Goal: Task Accomplishment & Management: Complete application form

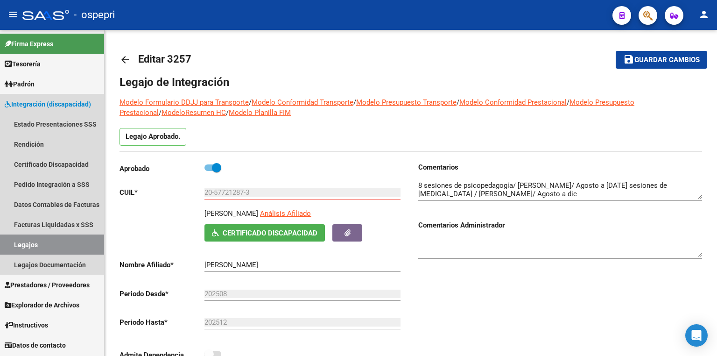
click at [33, 252] on link "Legajos" at bounding box center [52, 244] width 104 height 20
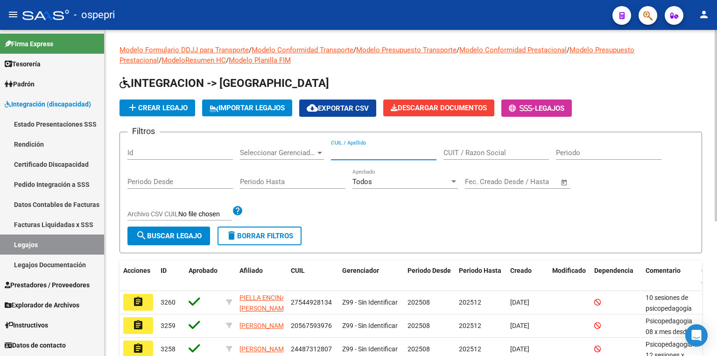
click at [374, 149] on input "CUIL / Apellido" at bounding box center [383, 152] width 105 height 8
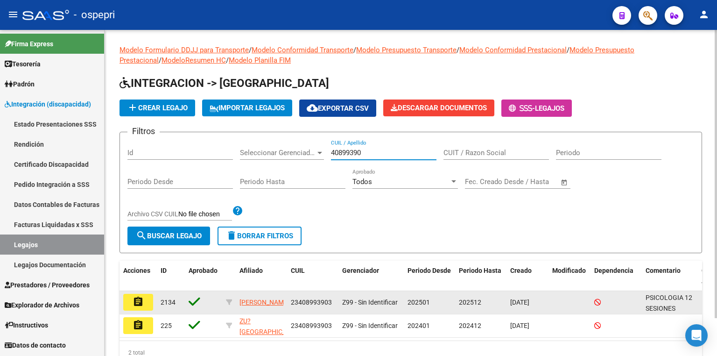
type input "40899390"
click at [141, 301] on mat-icon "assignment" at bounding box center [138, 301] width 11 height 11
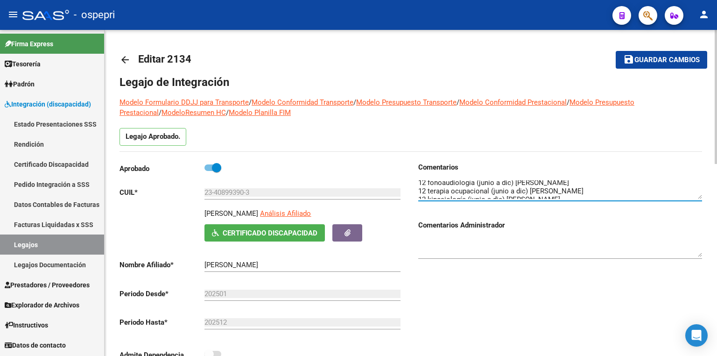
scroll to position [50, 0]
click at [600, 192] on textarea at bounding box center [560, 189] width 284 height 19
type textarea "PSICOLOGIA 12 SESIONES MENSUALES RAVE [PERSON_NAME] M [PERSON_NAME] (BAJA [DATE…"
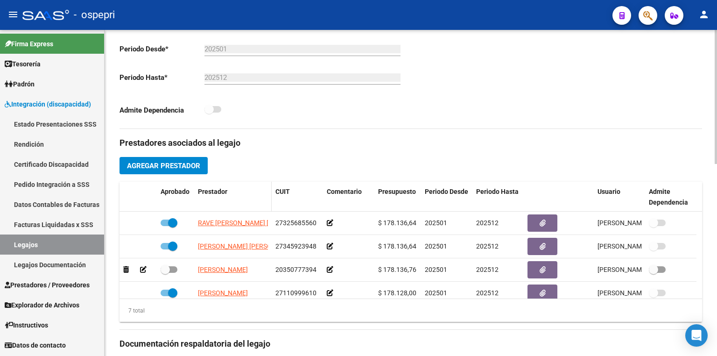
scroll to position [261, 0]
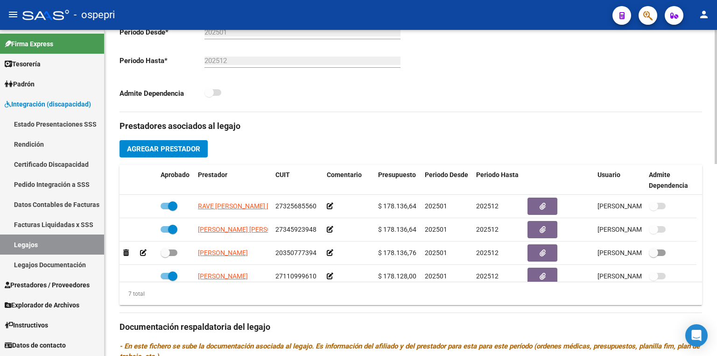
click at [177, 147] on span "Agregar Prestador" at bounding box center [163, 149] width 73 height 8
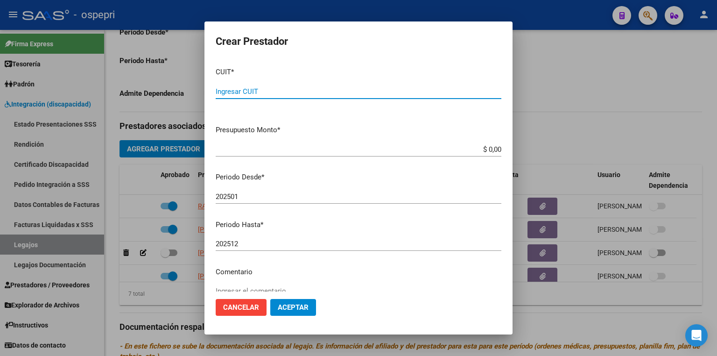
paste input "20-40322301-9"
type input "20-40322301-9"
click at [259, 196] on input "202501" at bounding box center [359, 196] width 286 height 8
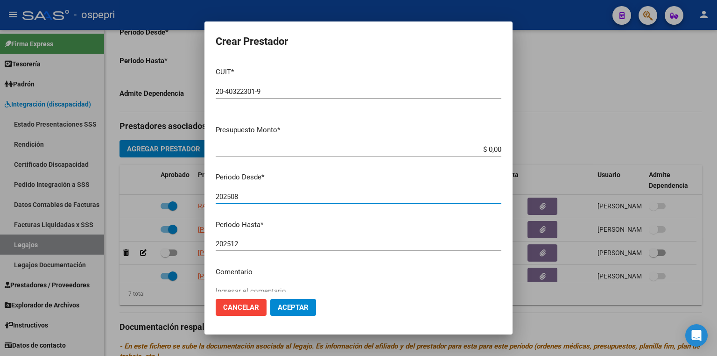
type input "202508"
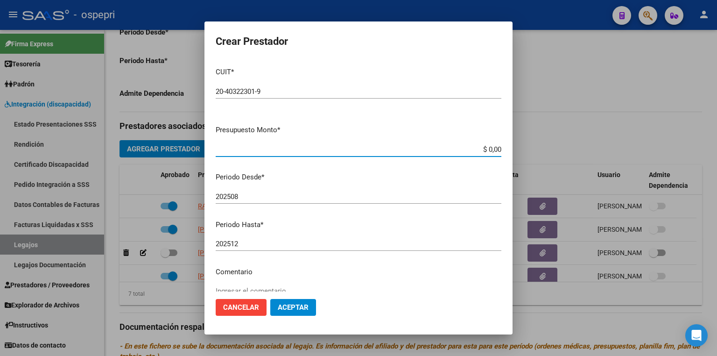
drag, startPoint x: 472, startPoint y: 147, endPoint x: 536, endPoint y: 151, distance: 64.0
click at [536, 151] on div "Crear Prestador CUIT * 20-40322301-9 Ingresar CUIT ARCA Padrón Presupuesto Mont…" at bounding box center [358, 178] width 717 height 356
type input "$ 14.844,73"
click at [294, 310] on span "Aceptar" at bounding box center [293, 307] width 31 height 8
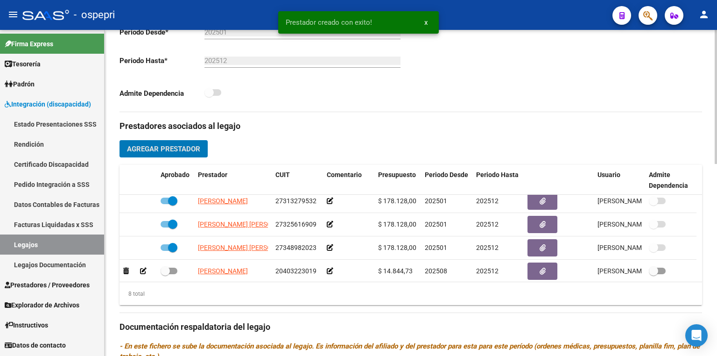
scroll to position [101, 0]
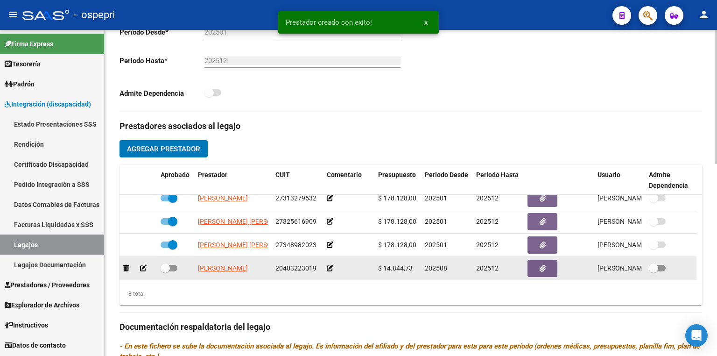
click at [175, 265] on span at bounding box center [169, 268] width 17 height 7
click at [165, 271] on input "checkbox" at bounding box center [165, 271] width 0 height 0
checkbox input "true"
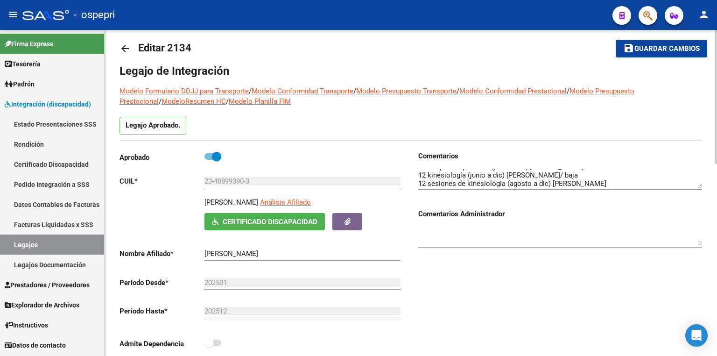
scroll to position [0, 0]
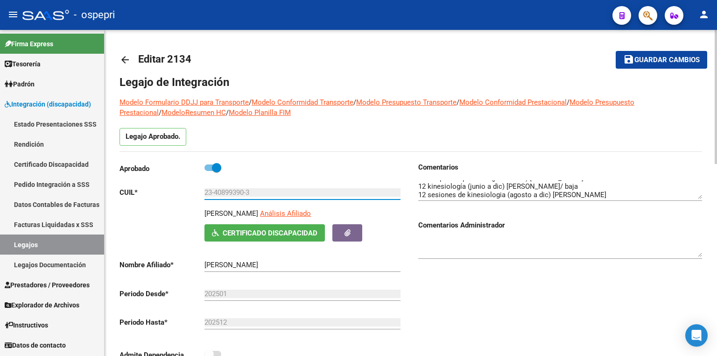
drag, startPoint x: 258, startPoint y: 195, endPoint x: 156, endPoint y: 195, distance: 102.2
click at [156, 195] on app-form-text-field "CUIL * 23-40899390-3 Ingresar CUIL" at bounding box center [259, 192] width 281 height 8
click at [580, 259] on div at bounding box center [560, 248] width 284 height 37
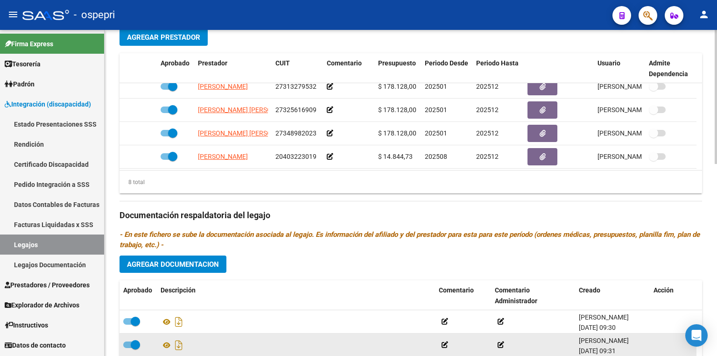
scroll to position [448, 0]
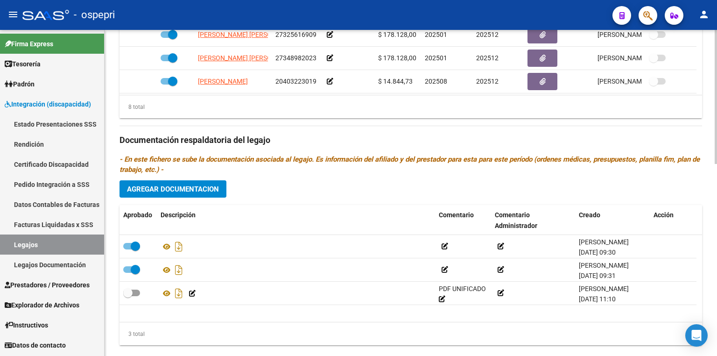
click at [201, 194] on button "Agregar Documentacion" at bounding box center [172, 188] width 107 height 17
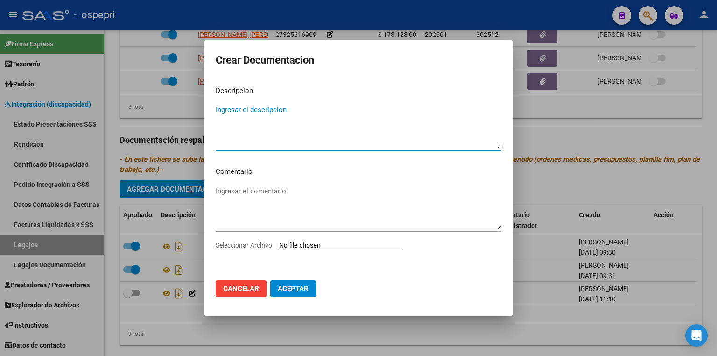
click at [321, 240] on div "Seleccionar Archivo" at bounding box center [359, 249] width 286 height 18
click at [320, 246] on input "Seleccionar Archivo" at bounding box center [341, 245] width 124 height 9
type input "C:\fakepath\23408993903.pdf"
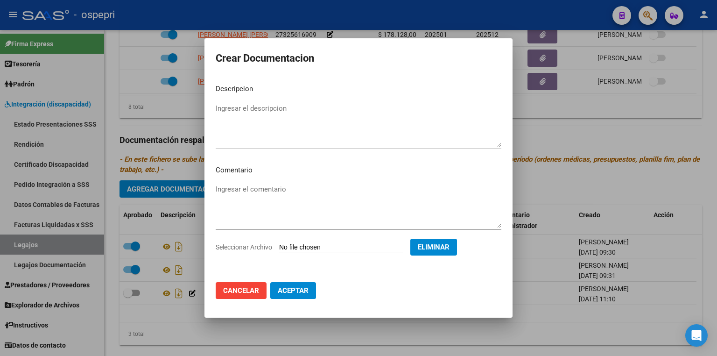
click at [290, 291] on span "Aceptar" at bounding box center [293, 290] width 31 height 8
checkbox input "false"
checkbox input "true"
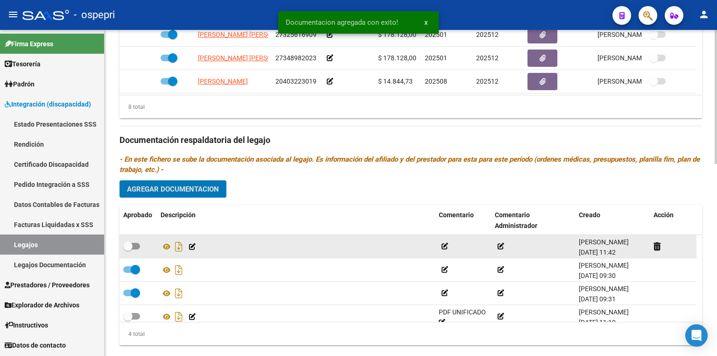
click at [136, 245] on span at bounding box center [131, 246] width 17 height 7
click at [128, 249] on input "checkbox" at bounding box center [127, 249] width 0 height 0
checkbox input "true"
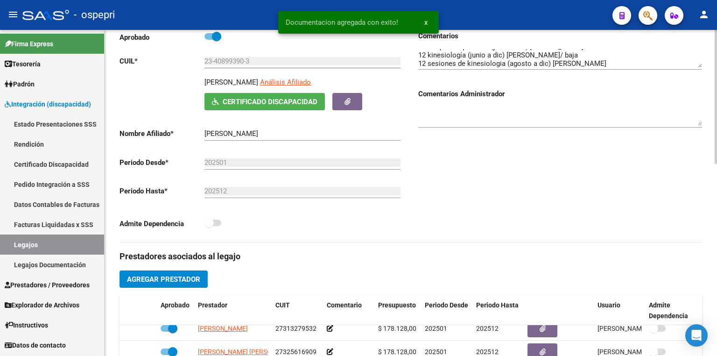
scroll to position [0, 0]
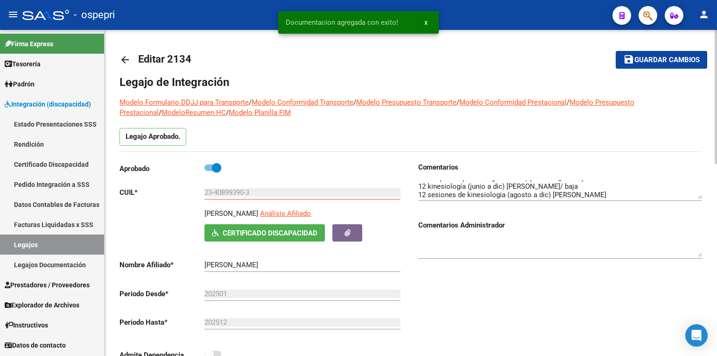
click at [673, 56] on span "Guardar cambios" at bounding box center [666, 60] width 65 height 8
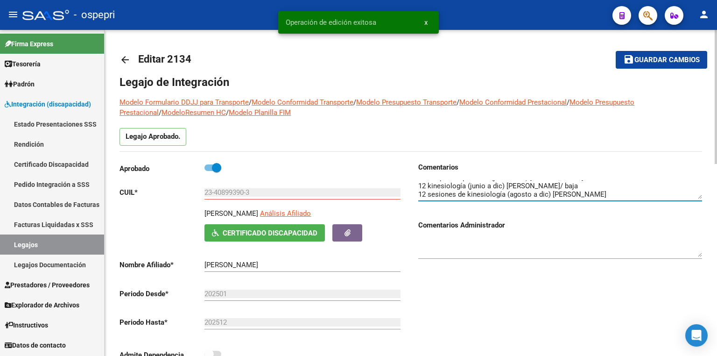
type textarea "PSICOLOGIA 12 SESIONES MENSUALES RAVE [PERSON_NAME] M [PERSON_NAME] (BAJA [DATE…"
click at [650, 61] on span "Guardar cambios" at bounding box center [666, 60] width 65 height 8
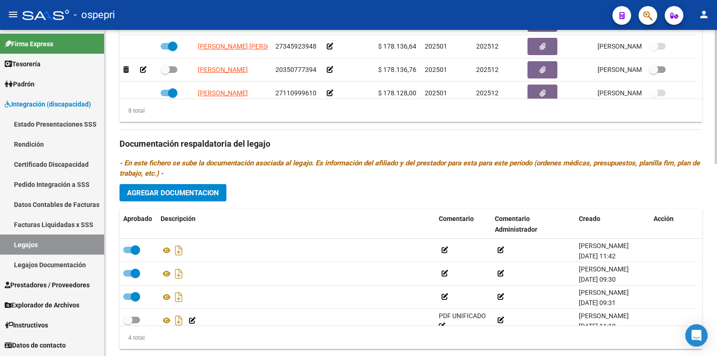
scroll to position [448, 0]
